Goal: Find specific page/section: Find specific page/section

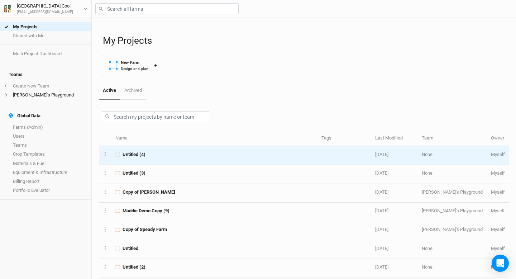
click at [133, 152] on span "Untitled (4)" at bounding box center [133, 154] width 23 height 6
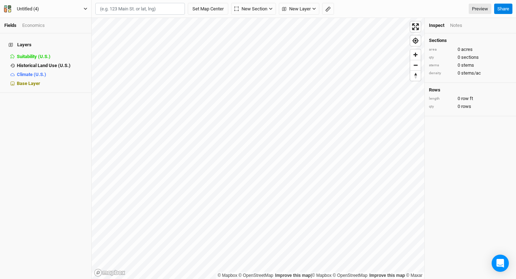
click at [72, 13] on button "Untitled (4)" at bounding box center [46, 9] width 84 height 8
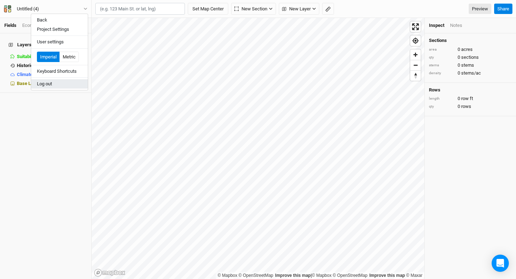
click at [59, 81] on button "Log out" at bounding box center [59, 83] width 57 height 9
